Goal: Task Accomplishment & Management: Use online tool/utility

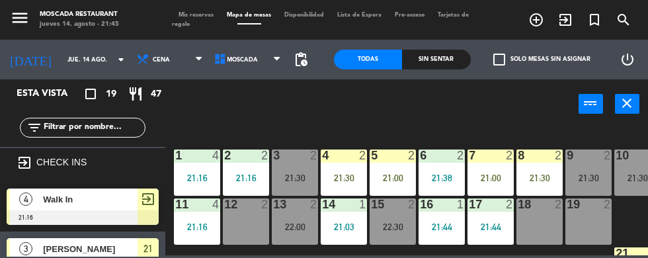
click at [198, 15] on span "Mis reservas" at bounding box center [196, 15] width 48 height 6
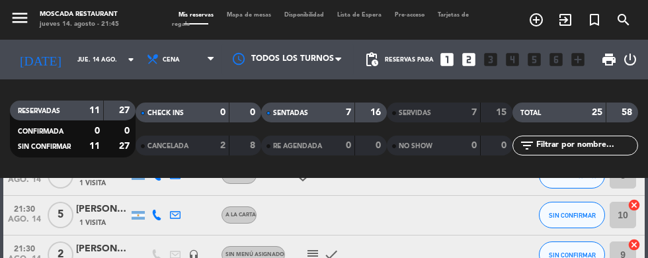
scroll to position [792, 0]
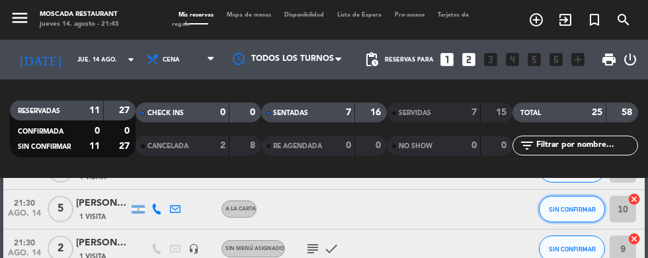
click at [590, 210] on span "SIN CONFIRMAR" at bounding box center [571, 209] width 47 height 7
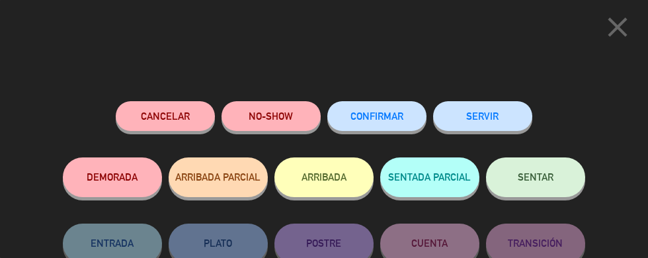
click at [332, 180] on button "ARRIBADA" at bounding box center [323, 177] width 99 height 40
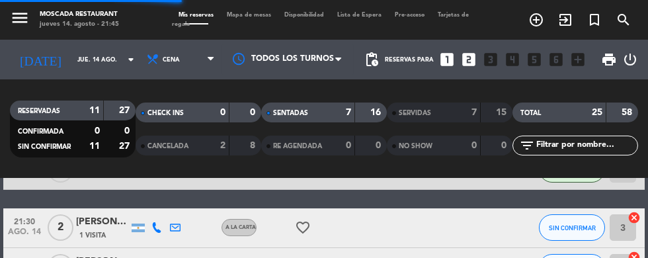
scroll to position [850, 0]
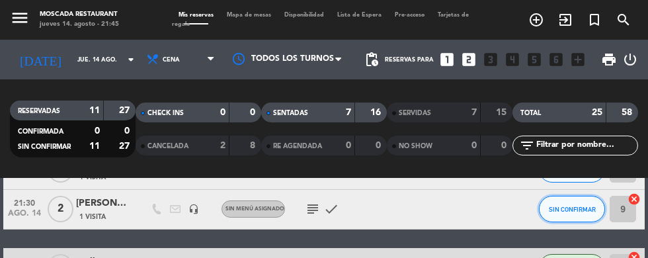
click at [589, 209] on span "SIN CONFIRMAR" at bounding box center [571, 209] width 47 height 7
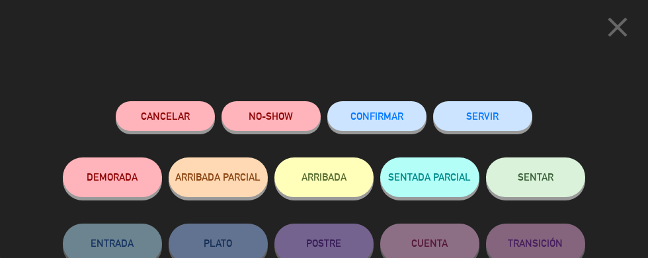
click at [342, 178] on button "ARRIBADA" at bounding box center [323, 177] width 99 height 40
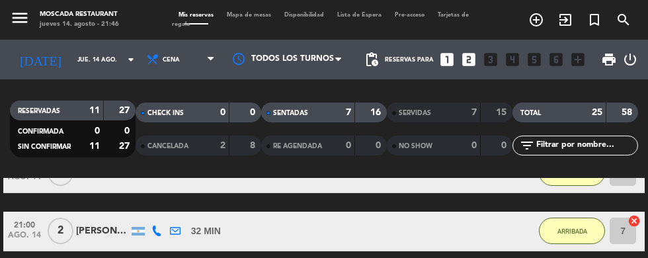
scroll to position [391, 0]
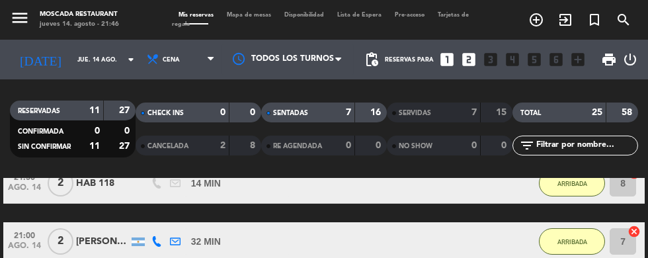
click at [237, 13] on span "Mapa de mesas" at bounding box center [248, 15] width 57 height 6
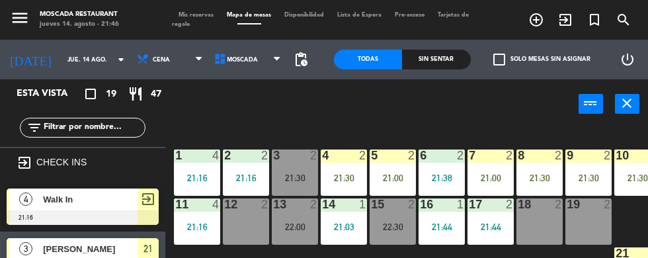
click at [190, 15] on span "Mis reservas" at bounding box center [196, 15] width 48 height 6
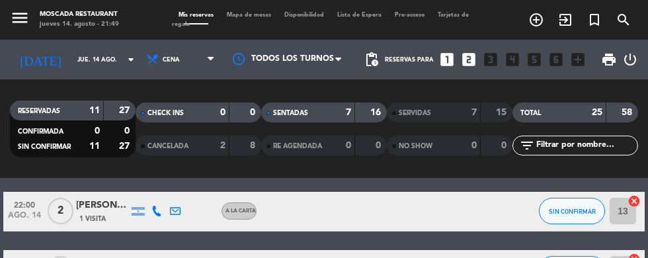
scroll to position [1052, 0]
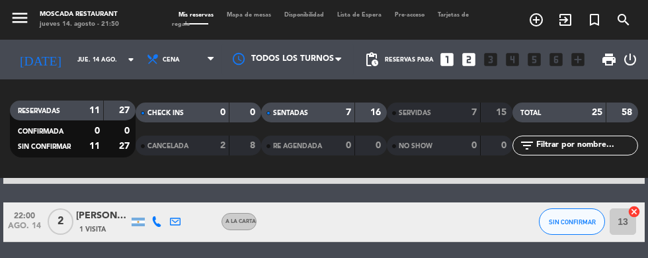
click at [246, 16] on span "Mapa de mesas" at bounding box center [248, 15] width 57 height 6
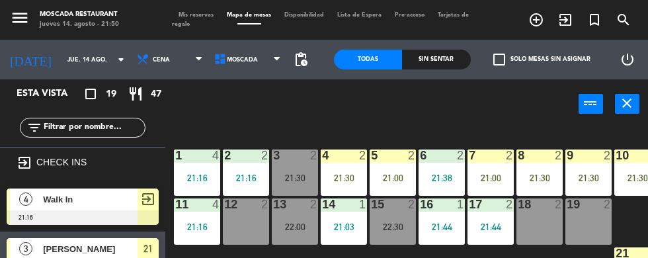
click at [192, 13] on span "Mis reservas" at bounding box center [196, 15] width 48 height 6
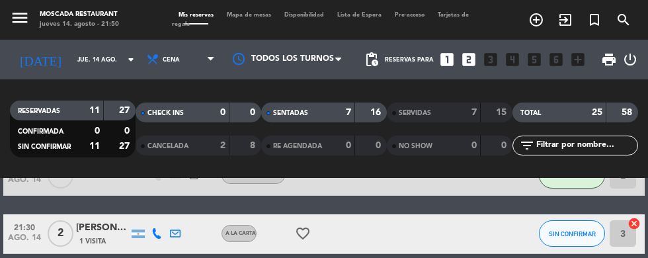
scroll to position [829, 0]
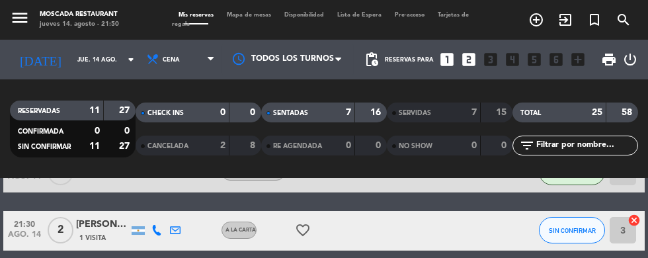
click at [26, 233] on span "ago. 14" at bounding box center [24, 237] width 33 height 15
click at [482, 239] on div "21:30 ago. 14 Creada: ago. 4 2 [PERSON_NAME] 1 Visita A LA CARTA favorite_borde…" at bounding box center [323, 231] width 641 height 40
click at [102, 230] on div "[PERSON_NAME]" at bounding box center [102, 224] width 53 height 15
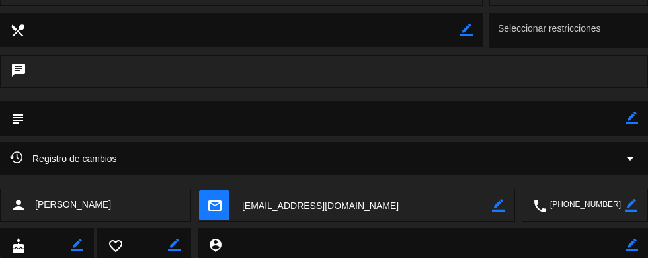
scroll to position [0, 0]
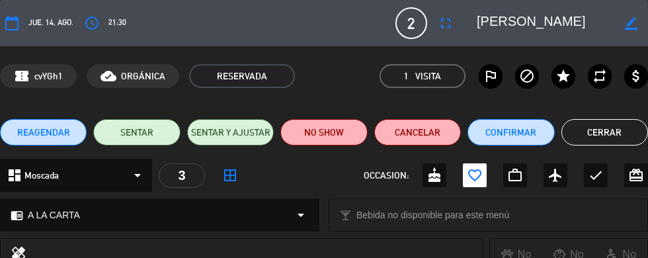
click at [609, 141] on button "Cerrar" at bounding box center [604, 132] width 87 height 26
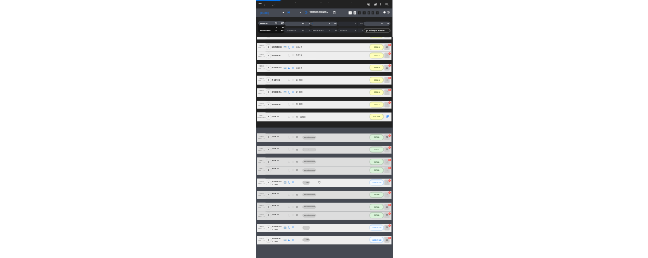
scroll to position [106, 0]
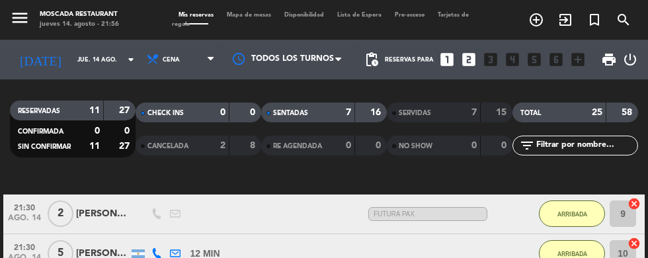
click at [256, 14] on span "Mapa de mesas" at bounding box center [248, 15] width 57 height 6
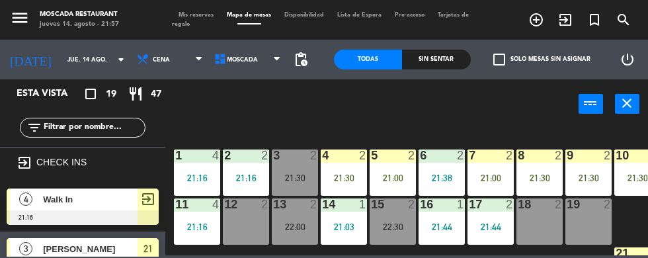
click at [299, 168] on div "3 2 21:30" at bounding box center [295, 172] width 46 height 46
click at [556, 128] on div "1 4 21:16 2 2 21:16 3 2 21:30 4 2 21:30 5 2 21:00 8 2 21:30 6 2 21:38 7 2 21:00…" at bounding box center [410, 190] width 476 height 129
click at [194, 24] on span "Tarjetas de regalo" at bounding box center [320, 19] width 297 height 15
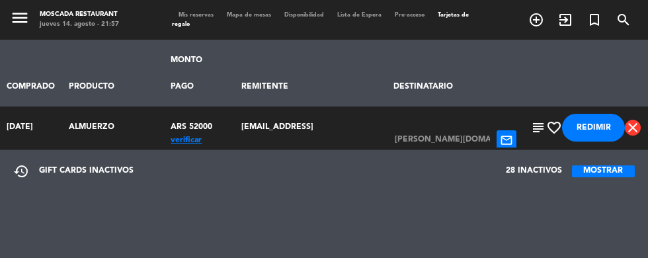
click at [211, 15] on span "Mis reservas" at bounding box center [196, 15] width 48 height 6
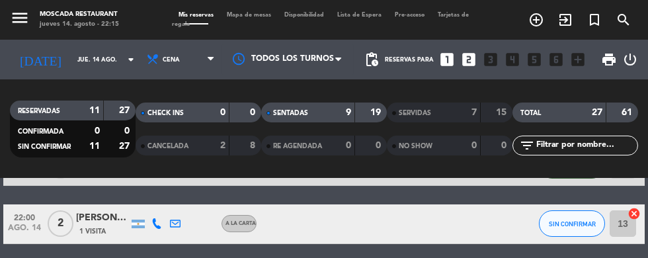
scroll to position [1215, 0]
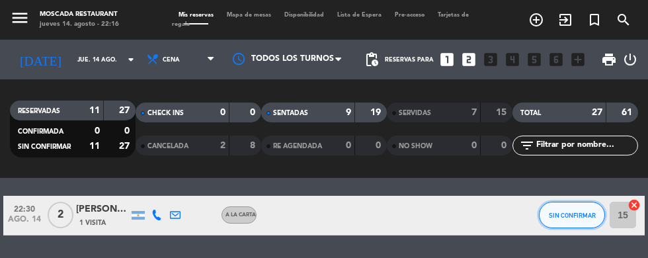
click at [579, 217] on span "SIN CONFIRMAR" at bounding box center [571, 214] width 47 height 7
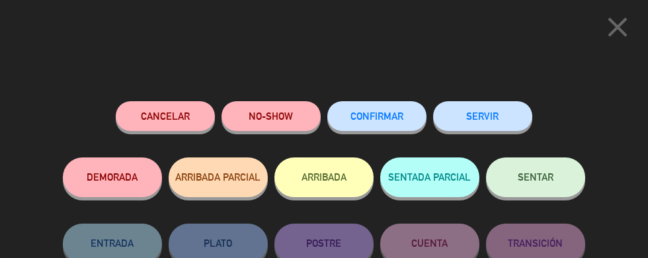
click at [328, 184] on button "ARRIBADA" at bounding box center [323, 177] width 99 height 40
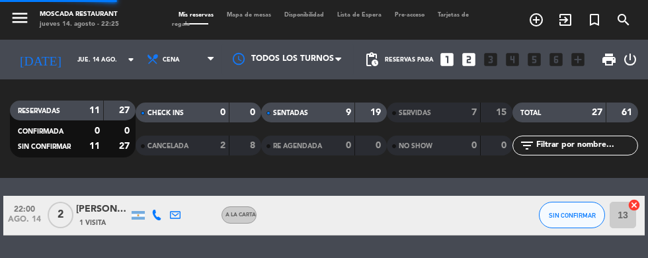
scroll to position [204, 0]
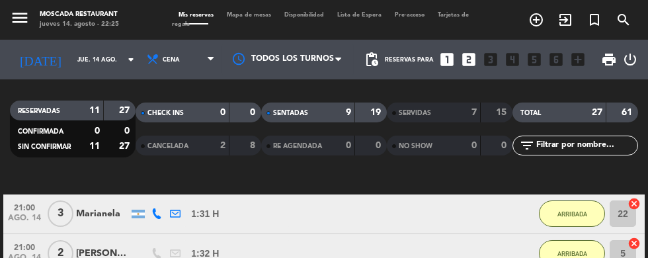
click at [318, 15] on span "Disponibilidad" at bounding box center [304, 15] width 53 height 6
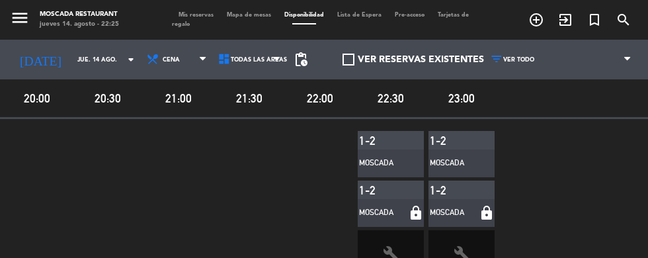
click at [250, 16] on span "Mapa de mesas" at bounding box center [248, 15] width 57 height 6
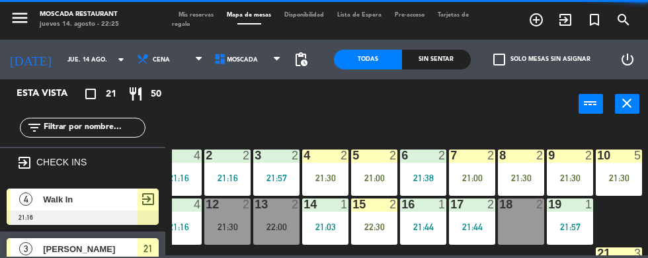
scroll to position [0, 22]
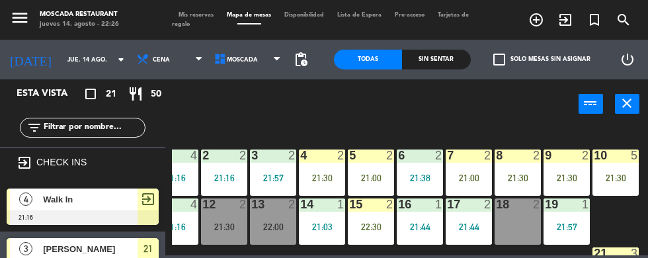
click at [527, 209] on div at bounding box center [518, 204] width 22 height 12
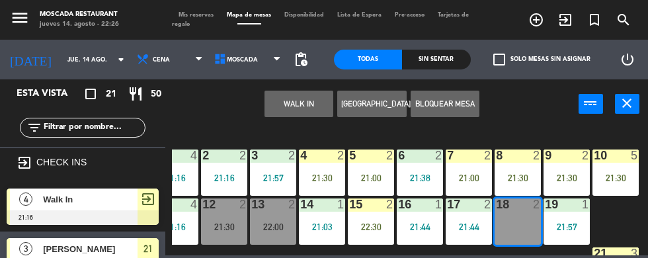
click at [313, 109] on button "WALK IN" at bounding box center [298, 104] width 69 height 26
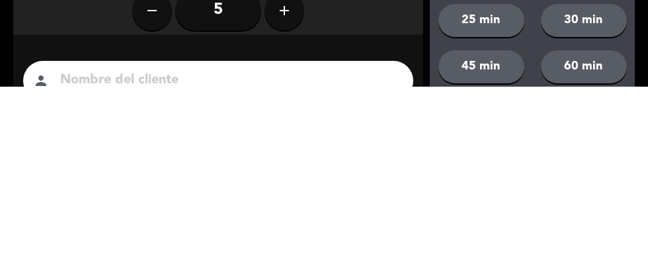
scroll to position [36, 0]
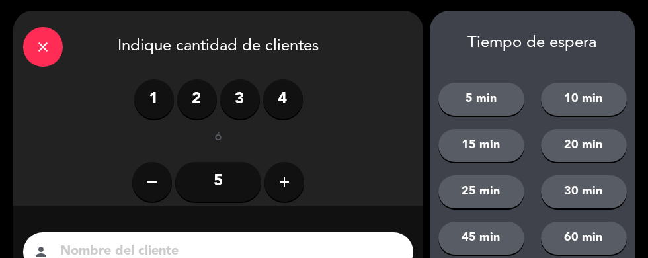
click at [149, 108] on label "1" at bounding box center [154, 99] width 40 height 40
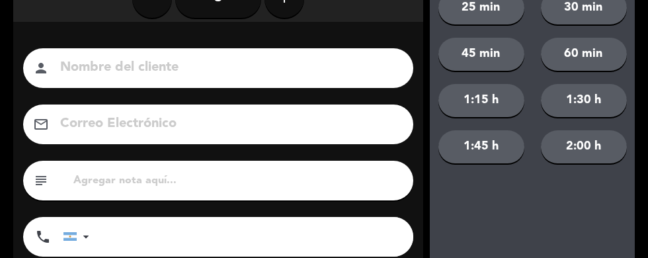
scroll to position [268, 0]
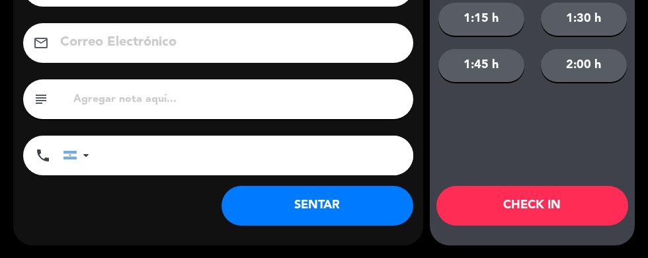
click at [373, 204] on button "SENTAR" at bounding box center [317, 206] width 192 height 40
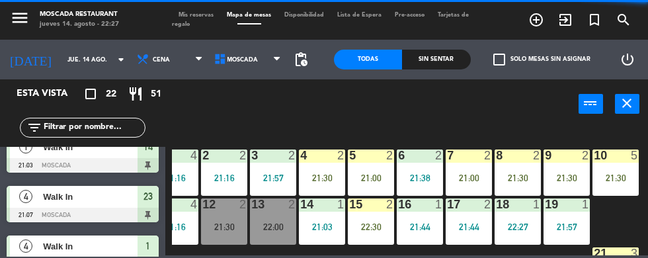
scroll to position [0, 0]
click at [617, 224] on div "1 4 21:16 2 2 21:16 3 2 21:57 4 2 21:30 5 2 21:00 8 2 21:30 6 2 21:38 7 2 21:00…" at bounding box center [410, 190] width 476 height 129
